Goal: Information Seeking & Learning: Find specific fact

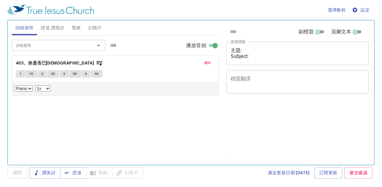
select select "1"
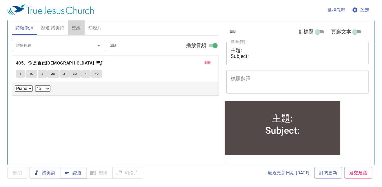
drag, startPoint x: 69, startPoint y: 27, endPoint x: 75, endPoint y: 26, distance: 5.3
click at [70, 27] on button "聖經" at bounding box center [76, 27] width 16 height 15
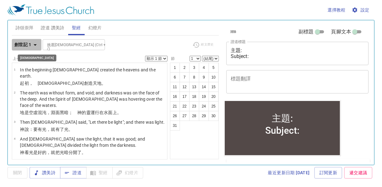
click at [35, 46] on icon "button" at bounding box center [34, 44] width 7 height 7
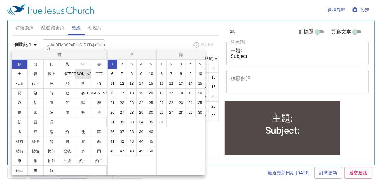
click at [82, 73] on button "王上" at bounding box center [83, 74] width 16 height 10
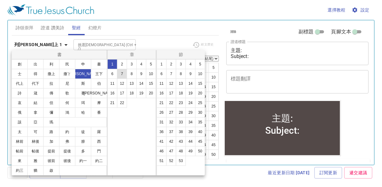
click at [122, 73] on button "7" at bounding box center [122, 74] width 10 height 10
click at [182, 103] on button "23" at bounding box center [181, 103] width 10 height 10
select select "23"
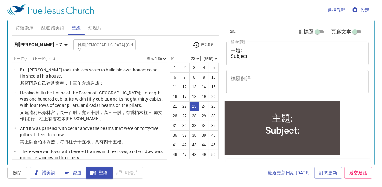
scroll to position [587, 0]
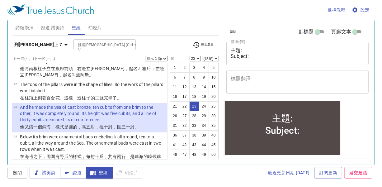
click at [164, 58] on select "顯示 1 節 顯示 2 節 顯示 3 節 顯示 4 節 顯示 5 節" at bounding box center [156, 59] width 22 height 6
click at [145, 56] on select "顯示 1 節 顯示 2 節 顯示 3 節 顯示 4 節 顯示 5 節" at bounding box center [156, 59] width 22 height 6
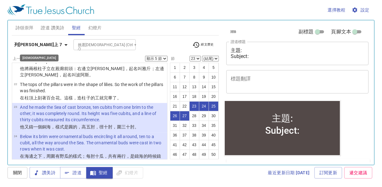
click at [62, 43] on icon "button" at bounding box center [65, 44] width 7 height 7
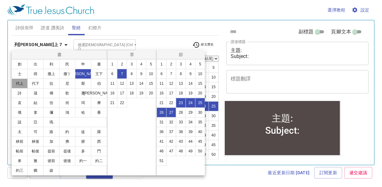
click at [18, 84] on button "代上" at bounding box center [20, 83] width 16 height 10
select select "1"
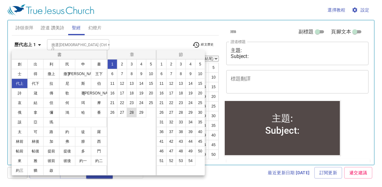
click at [134, 113] on button "28" at bounding box center [132, 112] width 10 height 10
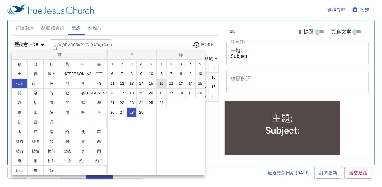
click at [162, 83] on button "11" at bounding box center [162, 83] width 10 height 10
select select "11"
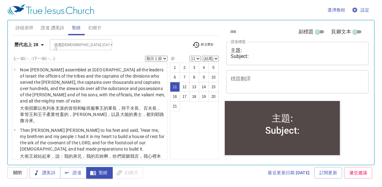
scroll to position [370, 0]
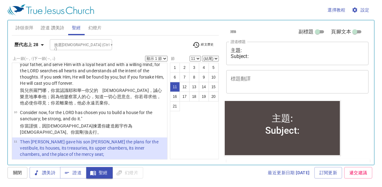
click at [165, 58] on select "顯示 1 節 顯示 2 節 顯示 3 節 顯示 4 節 顯示 5 節" at bounding box center [156, 59] width 22 height 6
click at [145, 56] on select "顯示 1 節 顯示 2 節 顯示 3 節 顯示 4 節 顯示 5 節" at bounding box center [156, 59] width 22 height 6
click at [40, 45] on icon "button" at bounding box center [42, 44] width 7 height 7
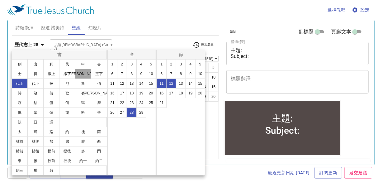
click at [82, 74] on button "王上" at bounding box center [83, 74] width 16 height 10
select select "1"
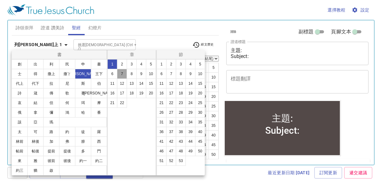
click at [124, 74] on button "7" at bounding box center [122, 74] width 10 height 10
click at [160, 103] on button "21" at bounding box center [162, 103] width 10 height 10
select select "21"
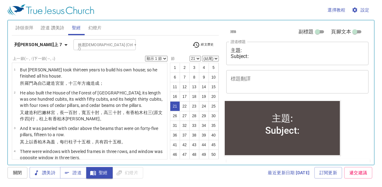
scroll to position [532, 0]
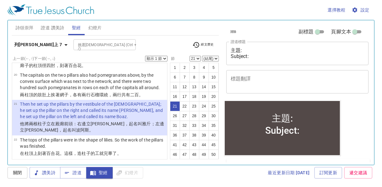
click at [162, 57] on select "顯示 1 節 顯示 2 節 顯示 3 節 顯示 4 節 顯示 5 節" at bounding box center [156, 59] width 22 height 6
select select "2"
click at [145, 56] on select "顯示 1 節 顯示 2 節 顯示 3 節 顯示 4 節 顯示 5 節" at bounding box center [156, 59] width 22 height 6
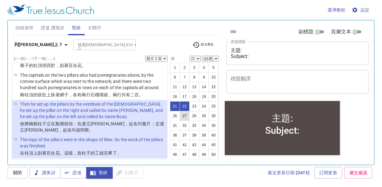
click at [189, 121] on button "27" at bounding box center [185, 116] width 10 height 10
select select "27"
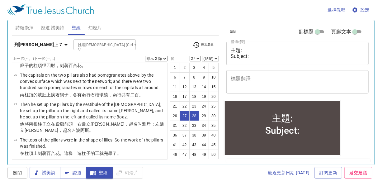
scroll to position [714, 0]
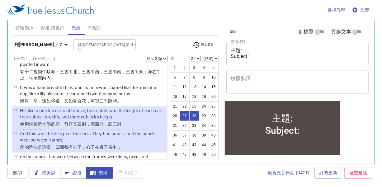
click at [164, 58] on select "顯示 1 節 顯示 2 節 顯示 3 節 顯示 4 節 顯示 5 節" at bounding box center [156, 59] width 22 height 6
select select "5"
click at [145, 56] on select "顯示 1 節 顯示 2 節 顯示 3 節 顯示 4 節 顯示 5 節" at bounding box center [156, 59] width 22 height 6
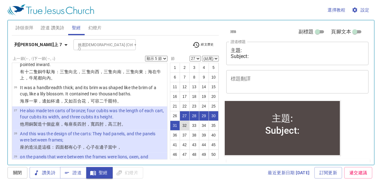
click at [189, 130] on button "32" at bounding box center [185, 125] width 10 height 10
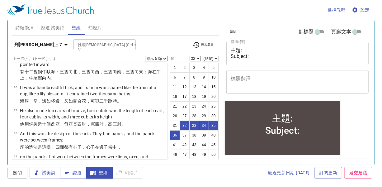
scroll to position [872, 0]
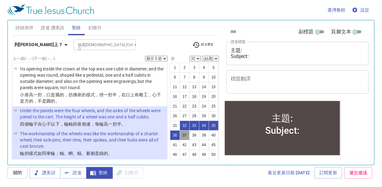
click at [180, 140] on button "37" at bounding box center [185, 135] width 10 height 10
select select "37"
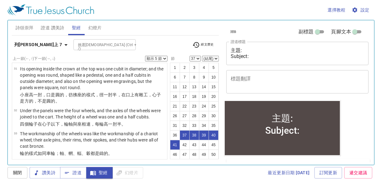
scroll to position [1006, 0]
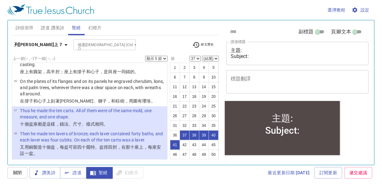
click at [166, 59] on select "顯示 1 節 顯示 2 節 顯示 3 節 顯示 4 節 顯示 5 節" at bounding box center [156, 59] width 22 height 6
select select "1"
click at [145, 56] on select "顯示 1 節 顯示 2 節 顯示 3 節 顯示 4 節 顯示 5 節" at bounding box center [156, 59] width 22 height 6
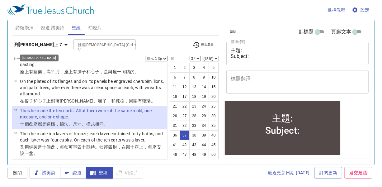
click at [62, 45] on icon "button" at bounding box center [65, 44] width 7 height 7
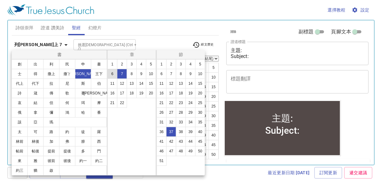
click at [113, 77] on button "6" at bounding box center [112, 74] width 10 height 10
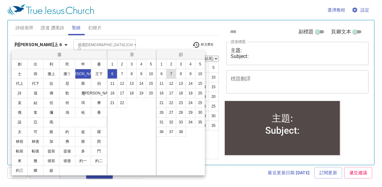
scroll to position [0, 0]
click at [181, 105] on button "23" at bounding box center [181, 103] width 10 height 10
select select "23"
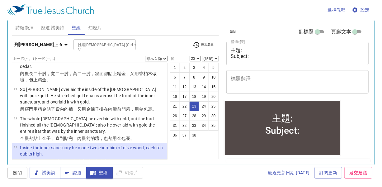
click at [166, 56] on select "顯示 1 節 顯示 2 節 顯示 3 節 顯示 4 節 顯示 5 節" at bounding box center [156, 59] width 22 height 6
click at [145, 56] on select "顯示 1 節 顯示 2 節 顯示 3 節 顯示 4 節 顯示 5 節" at bounding box center [156, 59] width 22 height 6
click at [165, 58] on select "顯示 1 節 顯示 2 節 顯示 3 節 顯示 4 節 顯示 5 節" at bounding box center [156, 59] width 22 height 6
select select "1"
click at [145, 56] on select "顯示 1 節 顯示 2 節 顯示 3 節 顯示 4 節 顯示 5 節" at bounding box center [156, 59] width 22 height 6
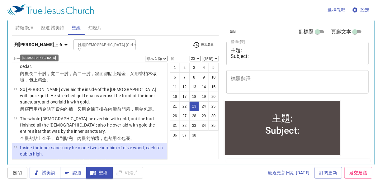
click at [62, 45] on icon "button" at bounding box center [65, 44] width 7 height 7
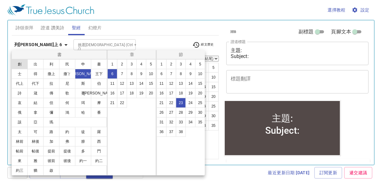
click at [19, 63] on button "創" at bounding box center [20, 64] width 16 height 10
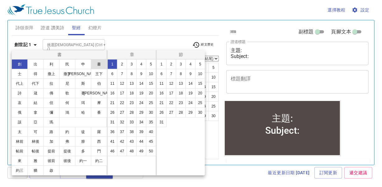
scroll to position [0, 0]
click at [129, 62] on button "3" at bounding box center [132, 64] width 10 height 10
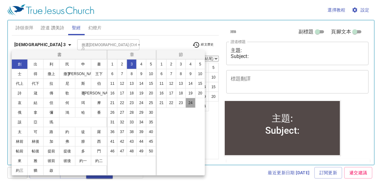
click at [189, 102] on button "24" at bounding box center [190, 103] width 10 height 10
select select "24"
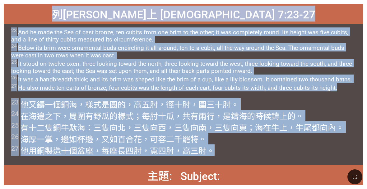
drag, startPoint x: 123, startPoint y: 12, endPoint x: 215, endPoint y: 154, distance: 168.9
click at [166, 133] on div "列[PERSON_NAME]上 1 Kings 7:23-27 列[PERSON_NAME]上 1 Kings 7:23-27 23 And he made …" at bounding box center [184, 94] width 360 height 181
copy div "lore 6 Ipsum 1:26-49 dolo 2 Sitam 2:97-77 79 Con ad elit sed Doe te inci utlabo…"
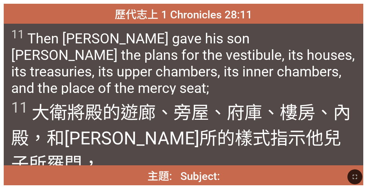
click at [46, 133] on div "11 [PERSON_NAME] 將殿的遊廊 、旁屋 、府庫 、樓房 、內 殿 ，和[PERSON_NAME] 所 的樣式 指示 他兒子 所羅門 ，" at bounding box center [184, 129] width 360 height 71
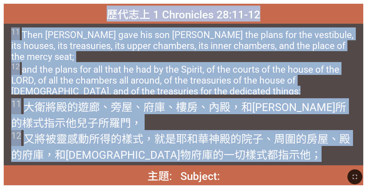
drag, startPoint x: 107, startPoint y: 14, endPoint x: 225, endPoint y: 155, distance: 184.2
click at [166, 133] on div "歷代志上 1 Chronicles 28:11-12 歷代志上 1 Chronicles 28:11-12 11 Then [PERSON_NAME] gav…" at bounding box center [184, 94] width 360 height 181
copy div "lore 3 Ipsumdolor 52:18-00 sita 1 Consectetu 21:42-73 11 Adip Elits doei tem in…"
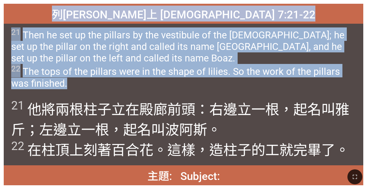
click at [166, 87] on span "21 Then he set up the pillars by the vestibule of the [DEMOGRAPHIC_DATA]; he se…" at bounding box center [183, 58] width 345 height 62
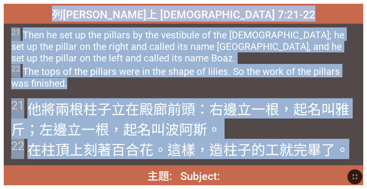
drag, startPoint x: 351, startPoint y: 153, endPoint x: 123, endPoint y: 12, distance: 268.4
click at [123, 12] on div "列[PERSON_NAME]上 1 Kings 7:21-22 列[PERSON_NAME]上 1 Kings 7:21-22 21 Then he set …" at bounding box center [184, 94] width 360 height 181
copy div "列[PERSON_NAME]上 1 Kings 7:21-22 列[PERSON_NAME]上 1 Kings 7:21-22 21 Then he set …"
click at [166, 126] on wh1162 "。 22 在柱 頂上 刻著百合花 。這樣，造柱子 的工 就完畢了 。" at bounding box center [180, 139] width 338 height 37
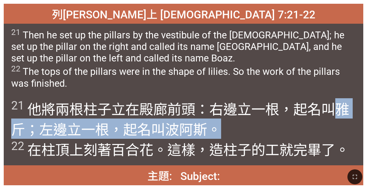
drag, startPoint x: 336, startPoint y: 114, endPoint x: 336, endPoint y: 121, distance: 6.8
click at [166, 121] on span "21 他將兩根柱子 立 在殿 廊 前頭：右邊 立 一根，起名 叫 [PERSON_NAME] ；左邊 立 一根，起名 叫 [PERSON_NAME]斯 。 2…" at bounding box center [183, 128] width 345 height 61
copy wh7121 "雅斤 ；左邊 立 一根，起名 叫 [PERSON_NAME]斯 。"
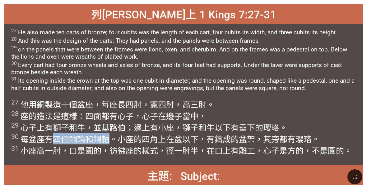
drag, startPoint x: 53, startPoint y: 139, endPoint x: 110, endPoint y: 140, distance: 57.9
click at [110, 133] on wh4350 "有四個 銅 輪 和銅 軸 。小座的四 角 上在盆 以下，有鑄成 的盆架 ，其旁 都有瓔珞 。 31 小座高一肘 ，口 是圓 的，彷彿座 的樣式 ，徑一肘 半 …" at bounding box center [181, 144] width 341 height 21
click at [166, 133] on wh6471 "上在盆 以下，有鑄成 的盆架 ，其旁 都有瓔珞 。 31 小座高一肘 ，口 是圓 的，彷彿座 的樣式 ，徑一肘 半 ，在口 上有雕工 ，心子 是方 的，不是圓…" at bounding box center [181, 144] width 341 height 21
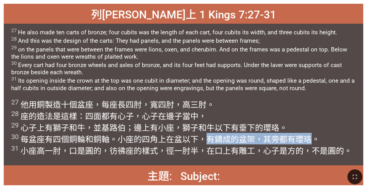
drag, startPoint x: 209, startPoint y: 138, endPoint x: 310, endPoint y: 140, distance: 100.5
click at [166, 133] on wh3595 "以下，有鑄成 的盆架 ，其旁 都有瓔珞 。 31 小座高一肘 ，口 是圓 的，彷彿座 的樣式 ，徑一肘 半 ，在口 上有雕工 ，心子 是方 的，不是圓 的。" at bounding box center [181, 144] width 341 height 21
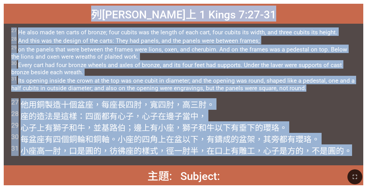
drag, startPoint x: 123, startPoint y: 12, endPoint x: 351, endPoint y: 152, distance: 267.4
click at [166, 133] on div "列[PERSON_NAME]上 1 Kings 7:27-31 列[PERSON_NAME]上 1 Kings 7:27-31 27 He also made…" at bounding box center [184, 94] width 360 height 181
copy div "lore 8 Ipsum 7:21-92 dolo 6 Sitam 4:04-90 00 Co adip elit sed doeiu te incidi; …"
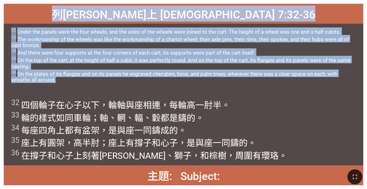
click at [130, 12] on span "列[PERSON_NAME]上 [DEMOGRAPHIC_DATA] 7:32-36" at bounding box center [184, 14] width 264 height 16
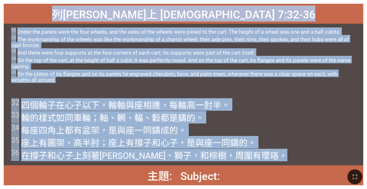
drag, startPoint x: 124, startPoint y: 9, endPoint x: 246, endPoint y: 162, distance: 196.2
click at [166, 133] on div "列[PERSON_NAME]上 1 Kings 7:32-36 列[PERSON_NAME]上 1 Kings 7:32-36 32 Under the pa…" at bounding box center [184, 94] width 360 height 181
copy div "lore 3 Ipsum 0:17-61 dolo 0 Sitam 8:96-64 93 Conse adi elitse doei tem inci utl…"
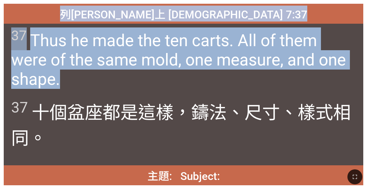
click at [134, 17] on span "列[PERSON_NAME]上 [DEMOGRAPHIC_DATA] 7:37" at bounding box center [183, 14] width 247 height 16
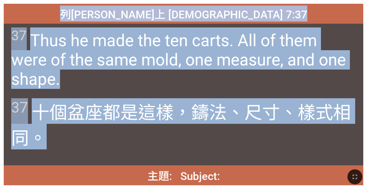
drag, startPoint x: 130, startPoint y: 12, endPoint x: 100, endPoint y: 126, distance: 118.6
click at [100, 126] on div "列[PERSON_NAME]上 [DEMOGRAPHIC_DATA] 7:37 [DEMOGRAPHIC_DATA][PERSON_NAME]上 [DEMOG…" at bounding box center [184, 94] width 360 height 181
copy div "列[PERSON_NAME]上 [DEMOGRAPHIC_DATA] 7:37 [DEMOGRAPHIC_DATA][PERSON_NAME]上 [DEMOG…"
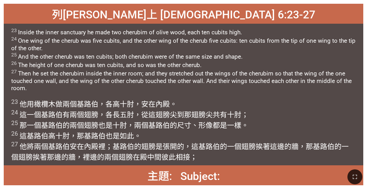
click at [166, 103] on span "23 他用橄欖 木 做 兩個 基路伯 ，各高 十 肘 ，安在內殿 。 24 這一個基路伯 有兩個翅膀 ，各長五 肘 ，從這翅膀 尖 到那翅膀 尖 共有十 肘 …" at bounding box center [183, 129] width 345 height 63
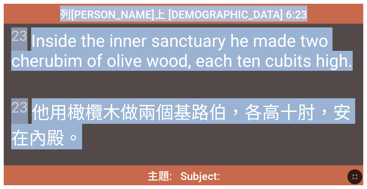
drag, startPoint x: 129, startPoint y: 12, endPoint x: 134, endPoint y: 133, distance: 120.8
click at [134, 133] on div "列[PERSON_NAME]上 [DEMOGRAPHIC_DATA] 6:23 列[PERSON_NAME]上 [DEMOGRAPHIC_DATA] 6:23…" at bounding box center [184, 94] width 360 height 181
copy div "列[PERSON_NAME]上 [DEMOGRAPHIC_DATA] 6:23 列[PERSON_NAME]上 [DEMOGRAPHIC_DATA] 6:23…"
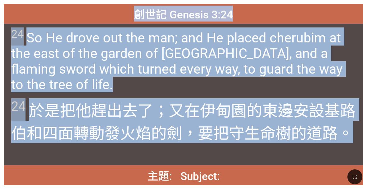
drag, startPoint x: 351, startPoint y: 137, endPoint x: 139, endPoint y: 14, distance: 244.9
click at [139, 14] on div "創世記 Genesis 3:24 創世記 Genesis 3:24 24 So He drove out the man; and He placed che…" at bounding box center [184, 94] width 360 height 181
copy div "創世記 Genesis 3:24 創世記 Genesis 3:24 24 So He drove out the man; and He placed che…"
click at [166, 67] on span "24 So He drove out the man; and He placed [PERSON_NAME] at the east of the gard…" at bounding box center [183, 59] width 345 height 65
